Goal: Answer question/provide support: Share knowledge or assist other users

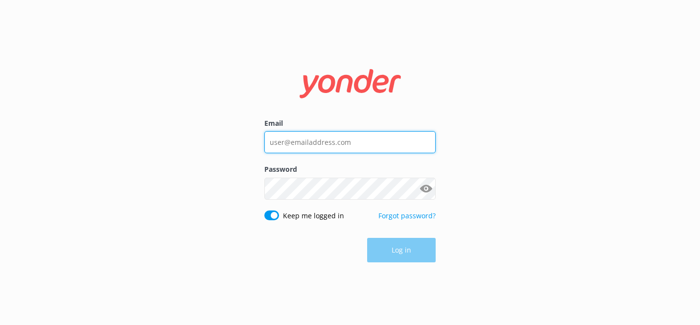
type input "[EMAIL_ADDRESS][DOMAIN_NAME]"
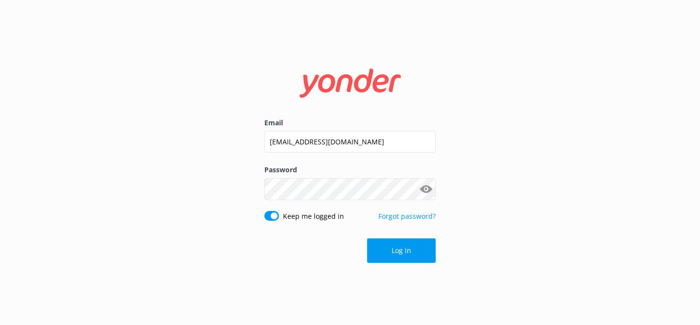
click at [350, 294] on div "Email [EMAIL_ADDRESS][DOMAIN_NAME] Password Show password Keep me logged in For…" at bounding box center [350, 162] width 700 height 325
click at [379, 262] on button "Log in" at bounding box center [401, 250] width 69 height 24
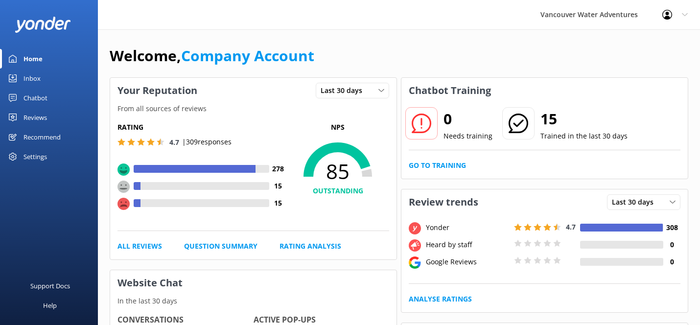
click at [38, 99] on div "Chatbot" at bounding box center [35, 98] width 24 height 20
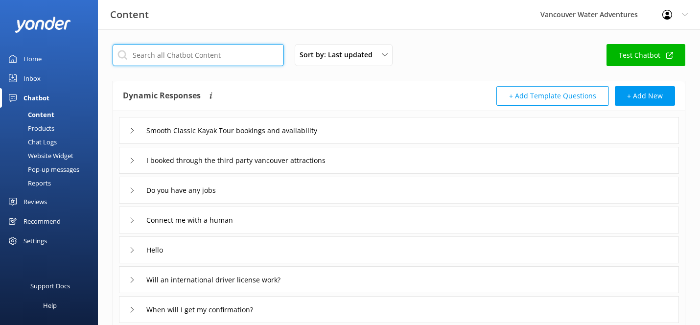
click at [211, 57] on input "text" at bounding box center [198, 55] width 171 height 22
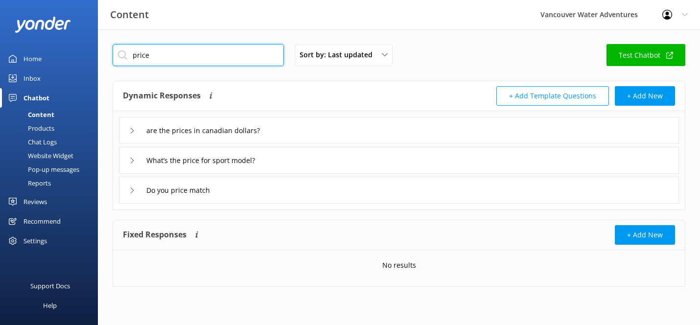
click at [178, 55] on input "price" at bounding box center [198, 55] width 171 height 22
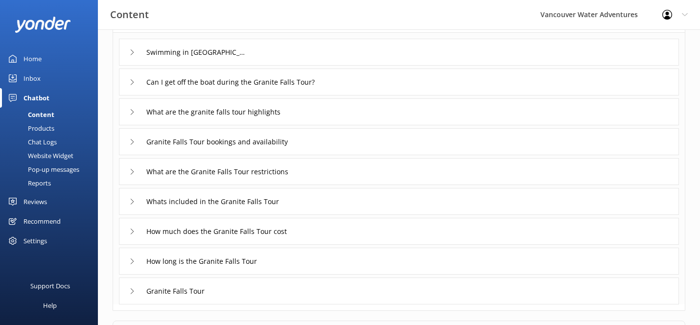
scroll to position [80, 0]
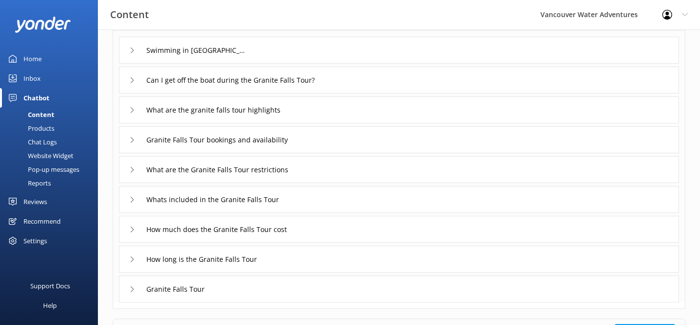
type input "granite"
click at [130, 84] on div "Can I get off the boat during the Granite Falls Tour?" at bounding box center [238, 80] width 219 height 16
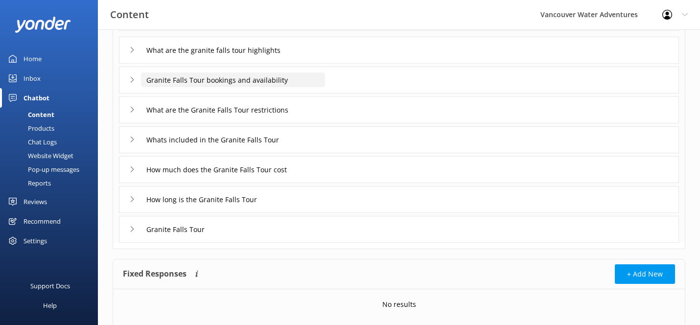
scroll to position [264, 0]
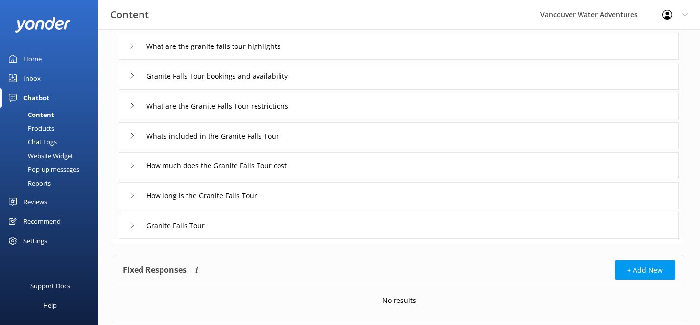
click at [128, 49] on div "What are the granite falls tour highlights" at bounding box center [399, 46] width 560 height 27
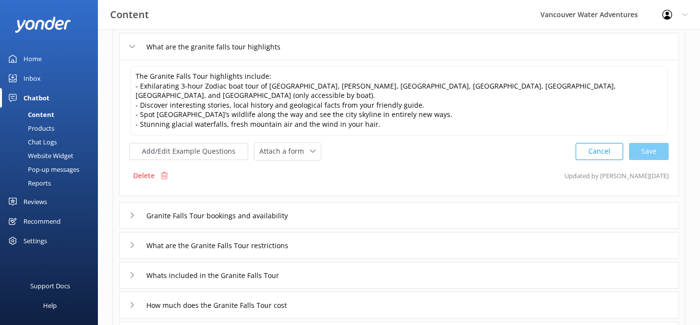
click at [133, 215] on use at bounding box center [132, 215] width 3 height 5
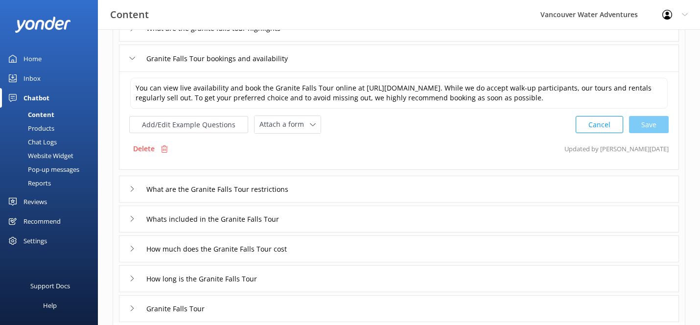
scroll to position [159, 0]
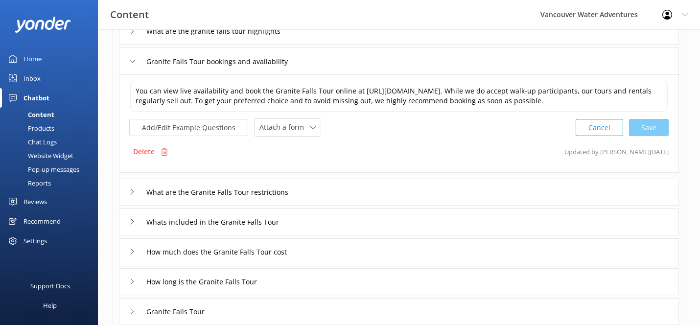
click at [133, 194] on use at bounding box center [132, 191] width 3 height 5
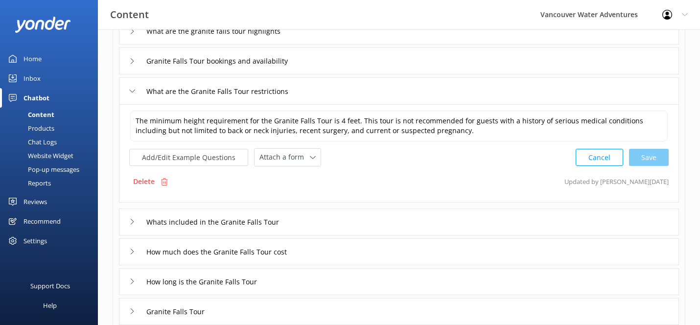
scroll to position [171, 0]
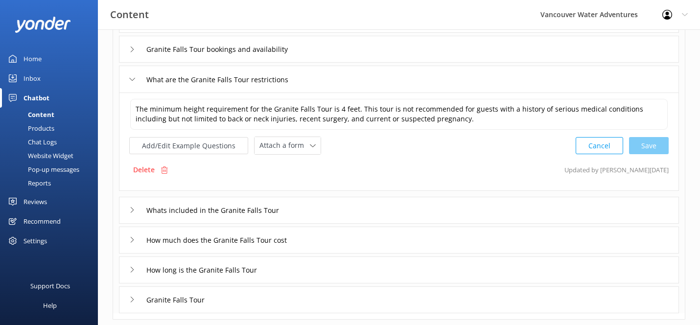
click at [132, 211] on use at bounding box center [132, 209] width 3 height 5
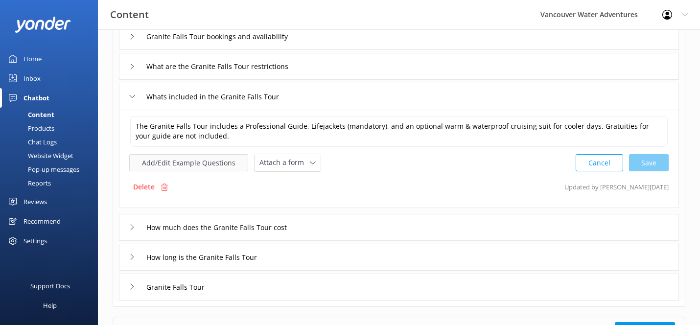
scroll to position [189, 0]
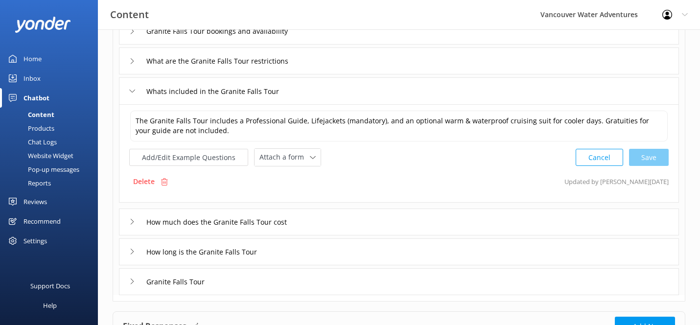
click at [133, 222] on use at bounding box center [132, 221] width 3 height 5
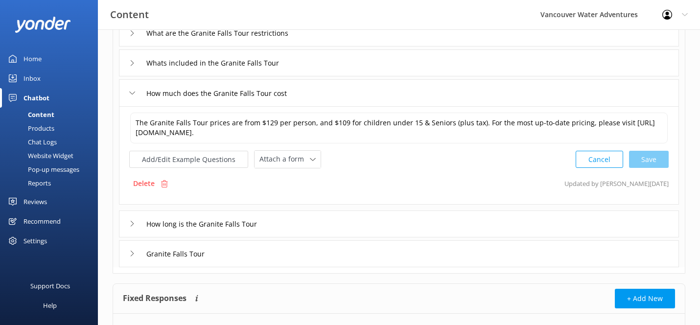
scroll to position [215, 0]
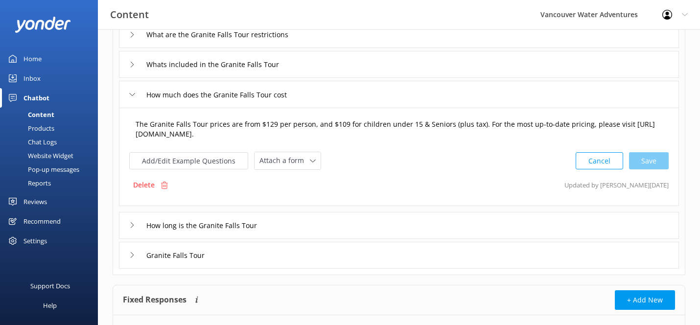
click at [268, 124] on textarea "The Granite Falls Tour prices are from $129 per person, and $109 for children u…" at bounding box center [399, 129] width 538 height 31
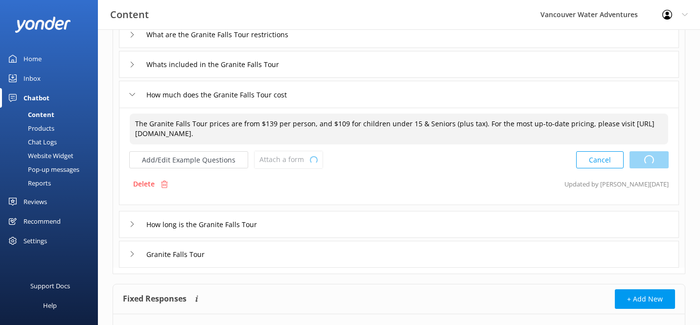
click at [650, 162] on div "Cancel Loading.." at bounding box center [622, 160] width 93 height 18
click at [335, 126] on textarea "The Granite Falls Tour prices are from $139 per person, and $109 for children u…" at bounding box center [399, 129] width 538 height 31
click at [646, 159] on div "Cancel Loading.." at bounding box center [622, 160] width 93 height 18
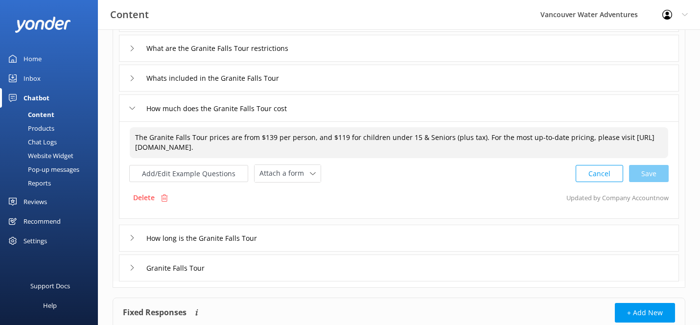
scroll to position [208, 0]
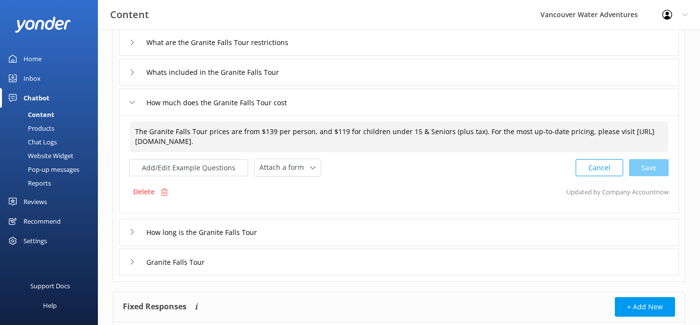
type textarea "The Granite Falls Tour prices are from $139 per person, and $119 for children u…"
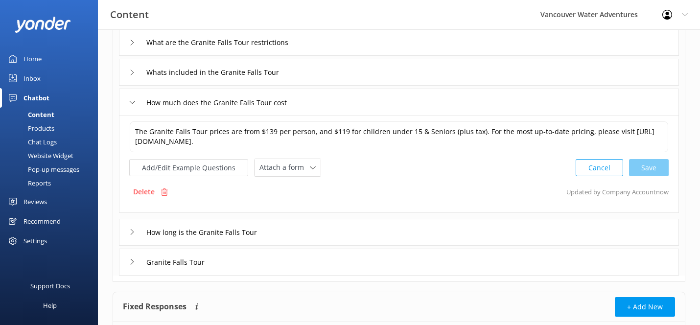
click at [132, 228] on div "How long is the Granite Falls Tour" at bounding box center [201, 232] width 145 height 16
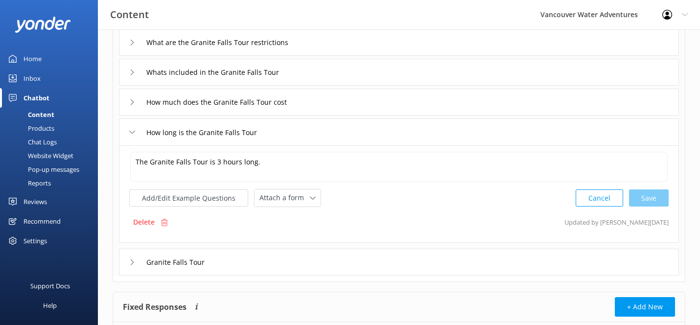
scroll to position [235, 0]
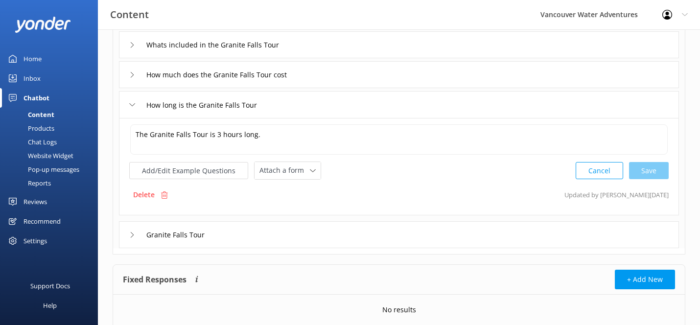
click at [132, 242] on div "Granite Falls Tour" at bounding box center [172, 235] width 86 height 16
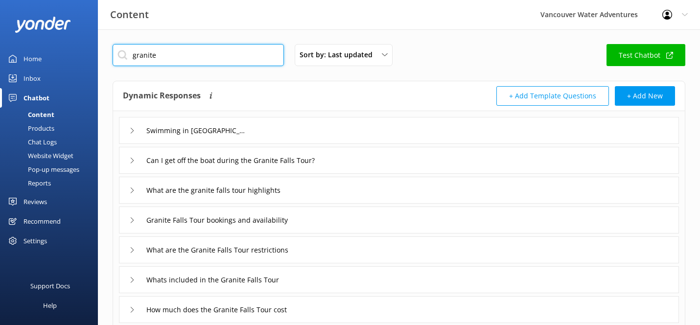
click at [168, 56] on input "granite" at bounding box center [198, 55] width 171 height 22
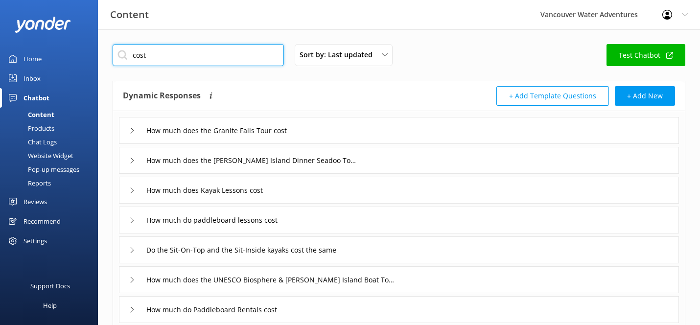
type input "cost"
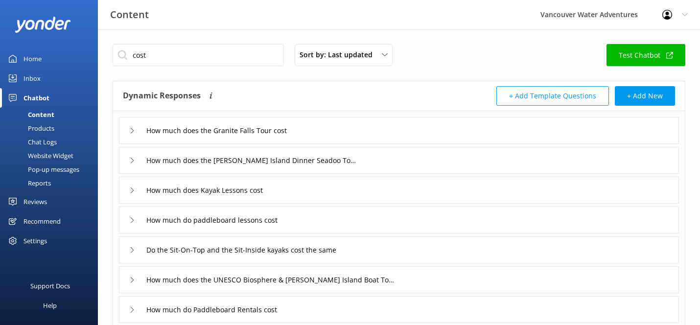
click at [131, 134] on div "How much does the Granite Falls Tour cost" at bounding box center [215, 130] width 172 height 16
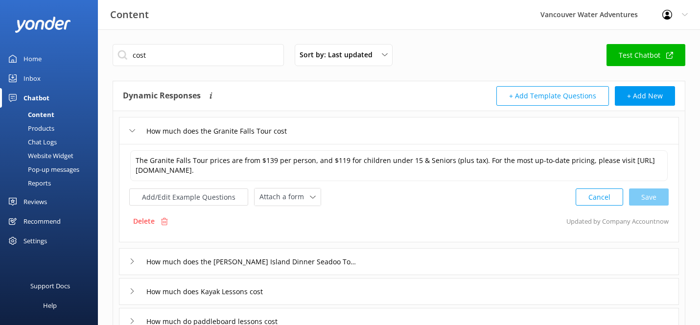
click at [131, 134] on div "How much does the Granite Falls Tour cost" at bounding box center [215, 131] width 172 height 16
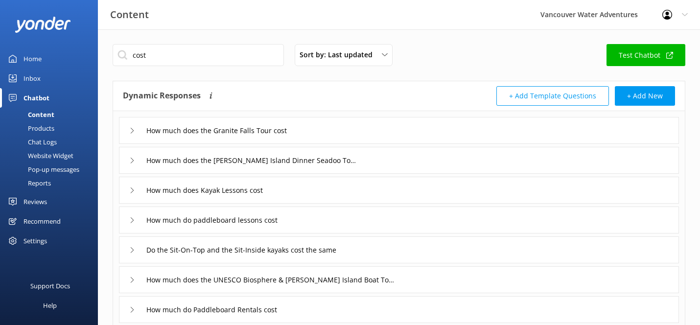
click at [133, 164] on div "How much does the [PERSON_NAME] Island Dinner Seadoo Tour cost" at bounding box center [240, 160] width 223 height 16
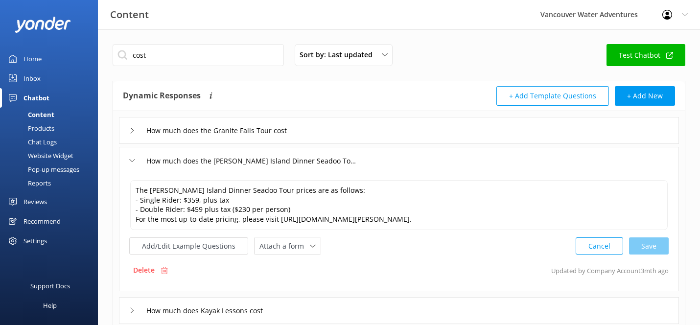
click at [133, 164] on div "How much does the [PERSON_NAME] Island Dinner Seadoo Tour cost" at bounding box center [240, 161] width 223 height 16
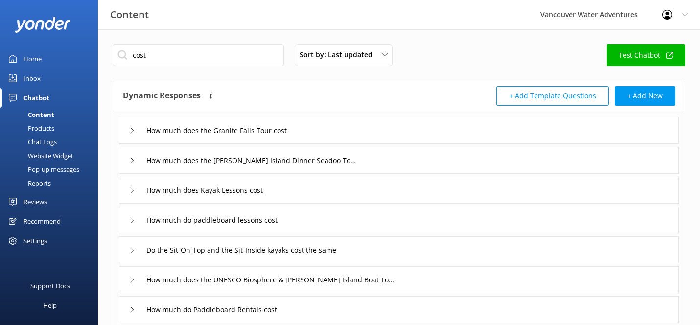
click at [131, 187] on div "How much does Kayak Lessons cost" at bounding box center [197, 190] width 137 height 16
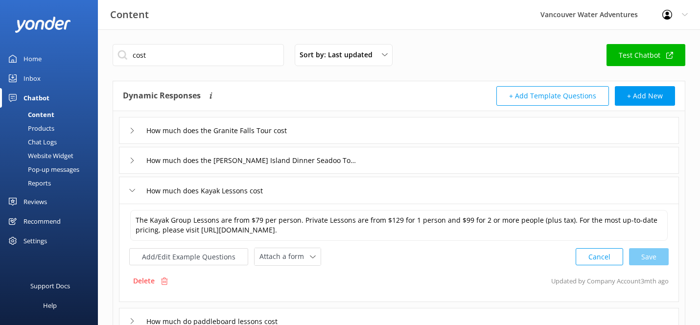
click at [132, 190] on icon at bounding box center [132, 190] width 6 height 6
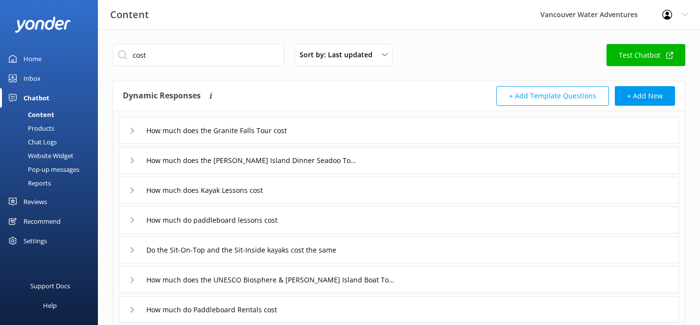
click at [132, 194] on div "How much does Kayak Lessons cost" at bounding box center [197, 190] width 137 height 16
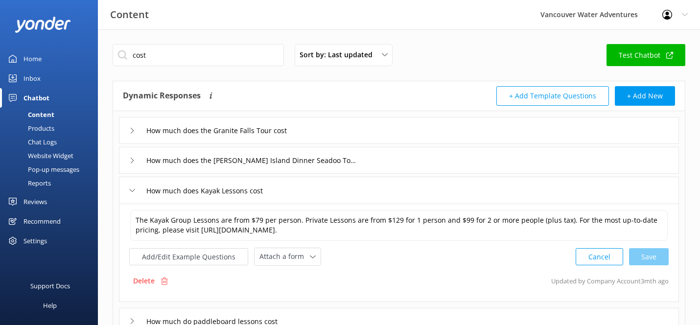
click at [132, 194] on div "How much does Kayak Lessons cost" at bounding box center [197, 191] width 137 height 16
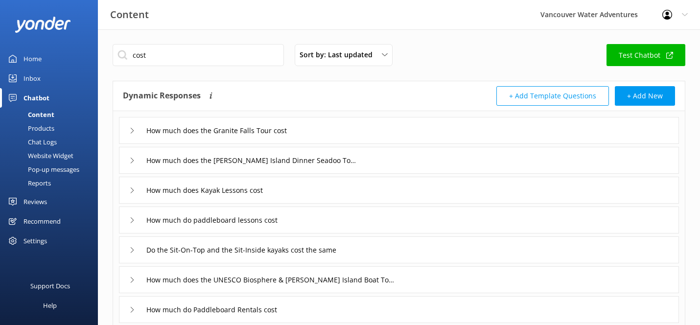
click at [132, 222] on icon at bounding box center [132, 220] width 6 height 6
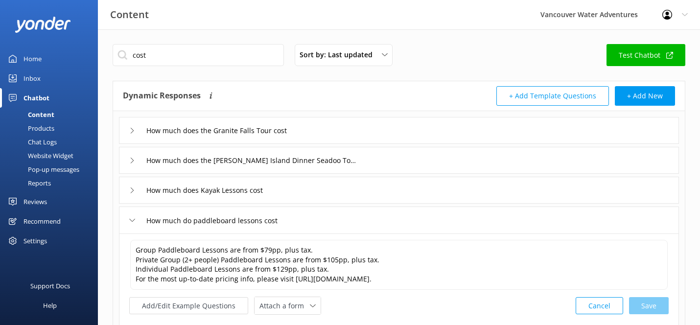
click at [132, 222] on icon at bounding box center [132, 220] width 6 height 6
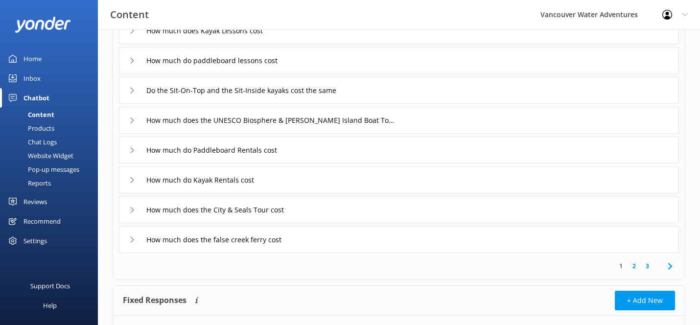
scroll to position [153, 0]
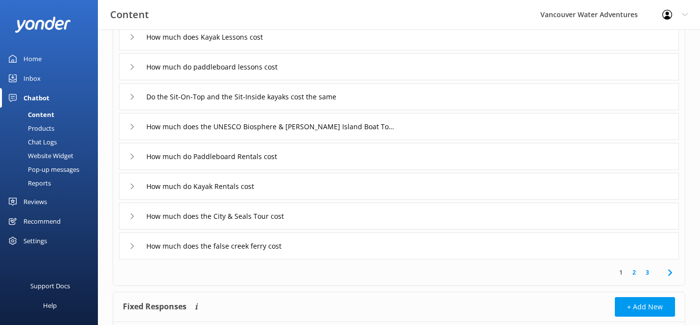
click at [131, 153] on div "How much do Paddleboard Rentals cost" at bounding box center [205, 156] width 153 height 16
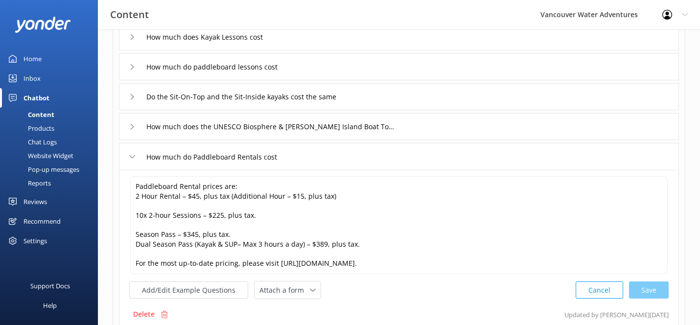
click at [131, 153] on div "How much do Paddleboard Rentals cost" at bounding box center [205, 157] width 153 height 16
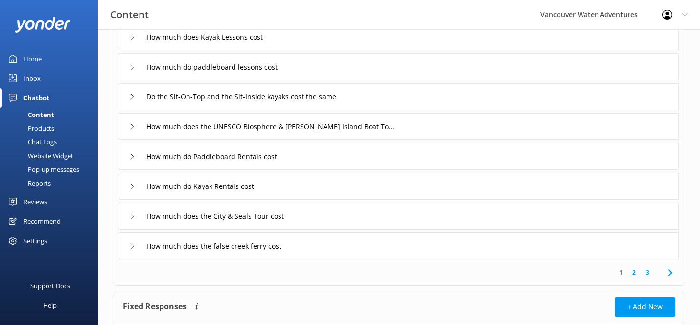
click at [130, 177] on div "How much do Kayak Rentals cost" at bounding box center [399, 186] width 560 height 27
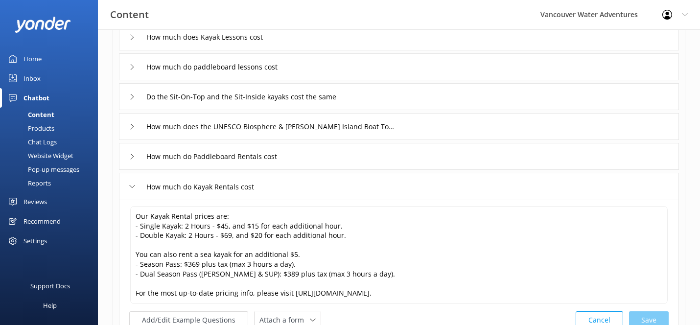
click at [130, 184] on icon at bounding box center [132, 187] width 6 height 6
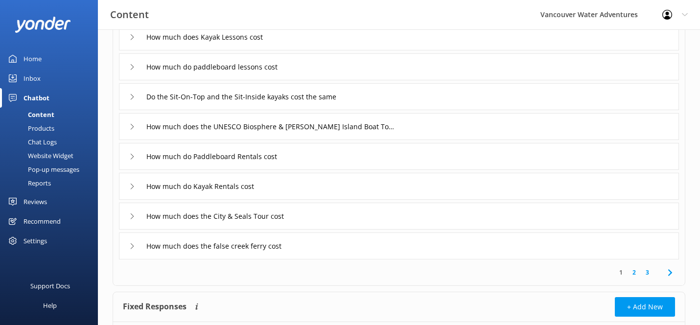
click at [131, 213] on use at bounding box center [132, 215] width 3 height 5
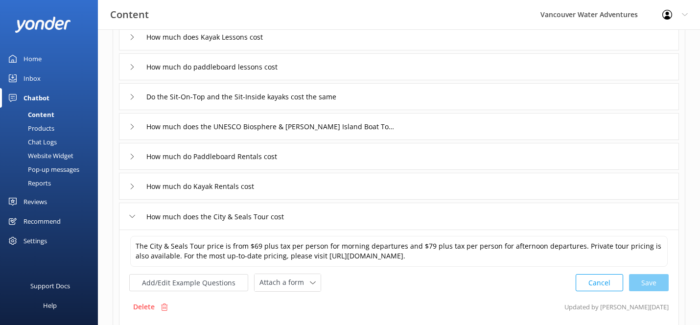
click at [132, 215] on icon at bounding box center [132, 216] width 6 height 6
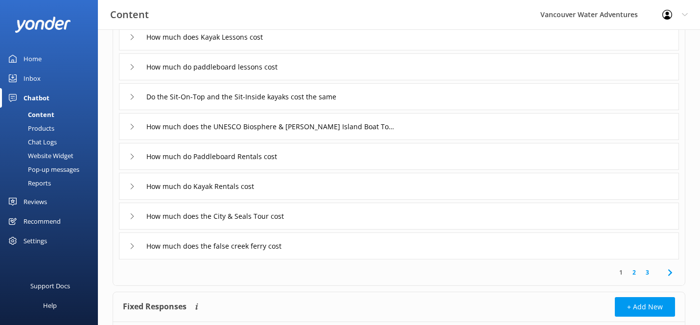
click at [132, 247] on use at bounding box center [132, 245] width 3 height 5
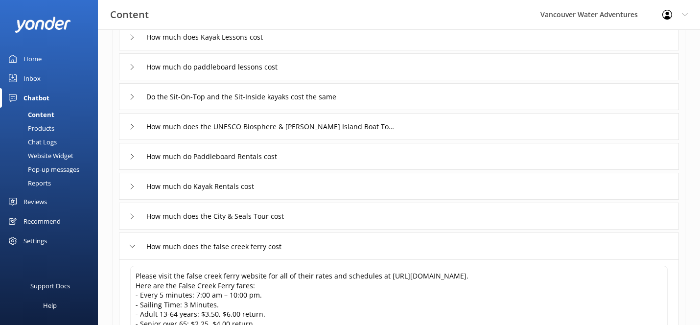
click at [132, 247] on icon at bounding box center [132, 246] width 6 height 6
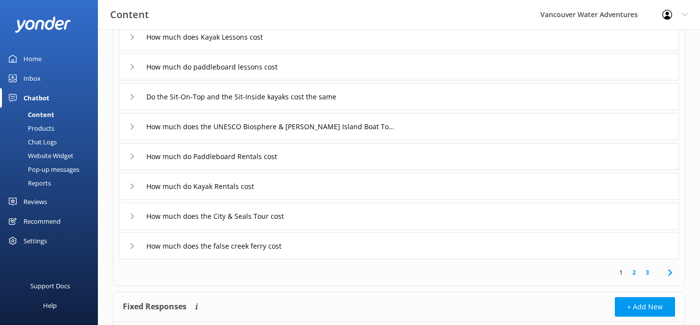
click at [132, 229] on div "How much does the City & Seals Tour cost" at bounding box center [399, 216] width 560 height 27
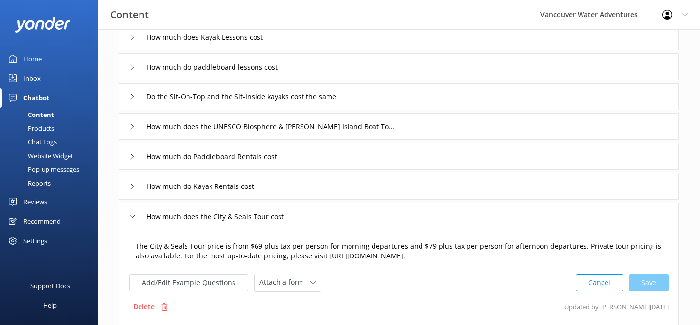
click at [257, 249] on textarea "The City & Seals Tour price is from $69 plus tax per person for morning departu…" at bounding box center [399, 251] width 538 height 31
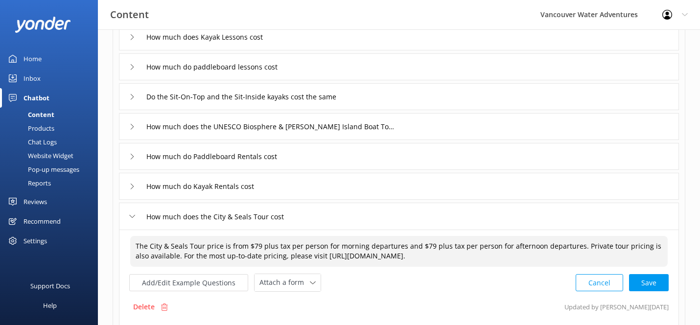
click at [422, 248] on textarea "The City & Seals Tour price is from $79 plus tax per person for morning departu…" at bounding box center [399, 251] width 538 height 31
type textarea "The City & Seals Tour price is from $79 plus tax per person for morning departu…"
click at [652, 284] on div "Cancel Loading.." at bounding box center [622, 282] width 93 height 18
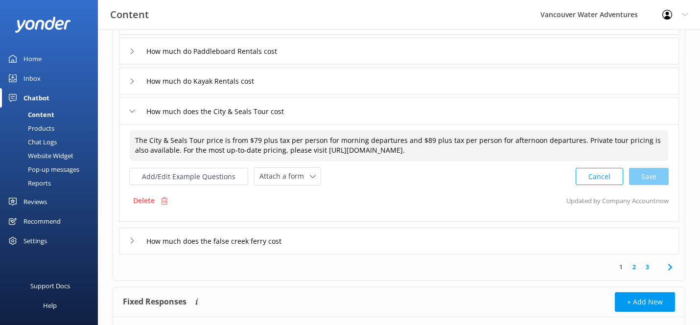
scroll to position [270, 0]
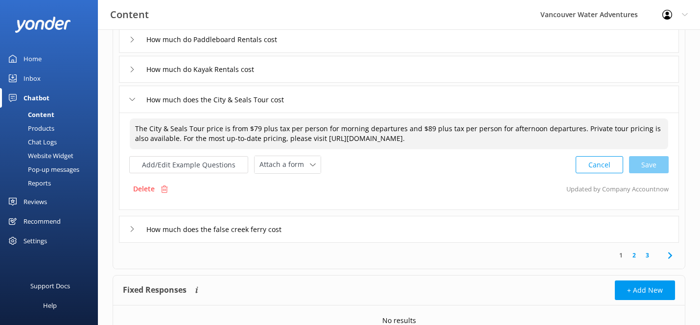
click at [138, 229] on div "How much does the false creek ferry cost" at bounding box center [213, 229] width 168 height 16
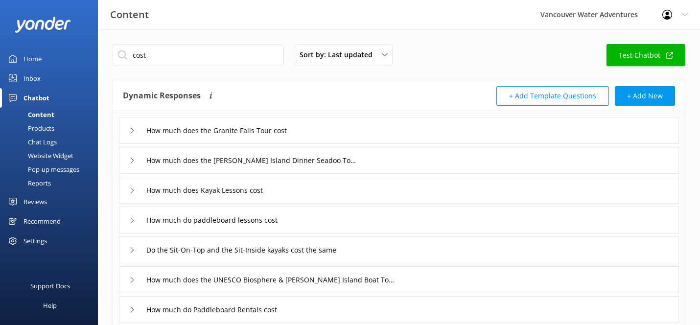
click at [623, 48] on link "Test Chatbot" at bounding box center [646, 55] width 79 height 22
